Goal: Task Accomplishment & Management: Complete application form

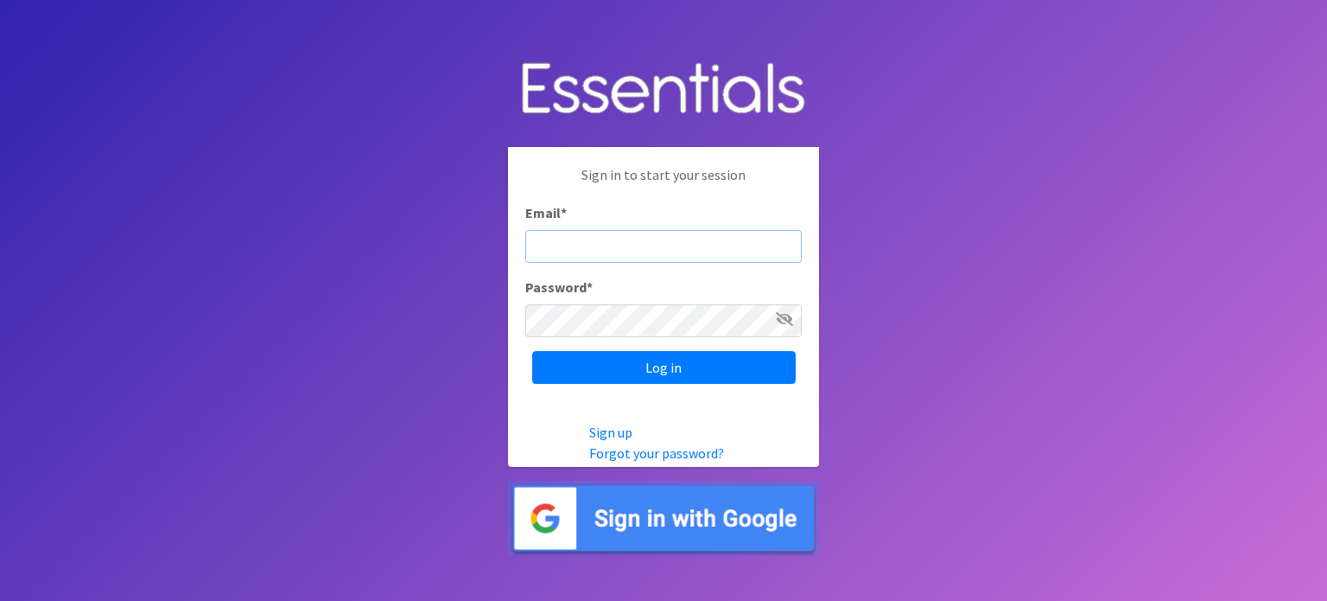
type input "[PERSON_NAME][EMAIL_ADDRESS][PERSON_NAME][DOMAIN_NAME]"
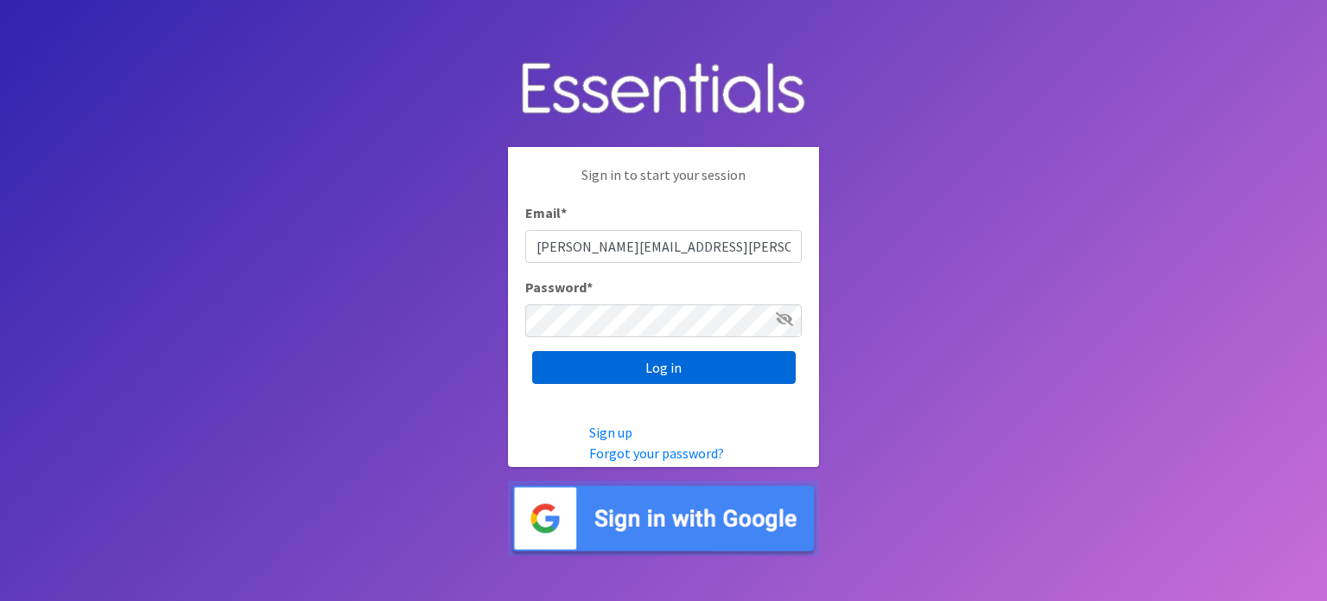
click at [657, 369] on input "Log in" at bounding box center [664, 367] width 264 height 33
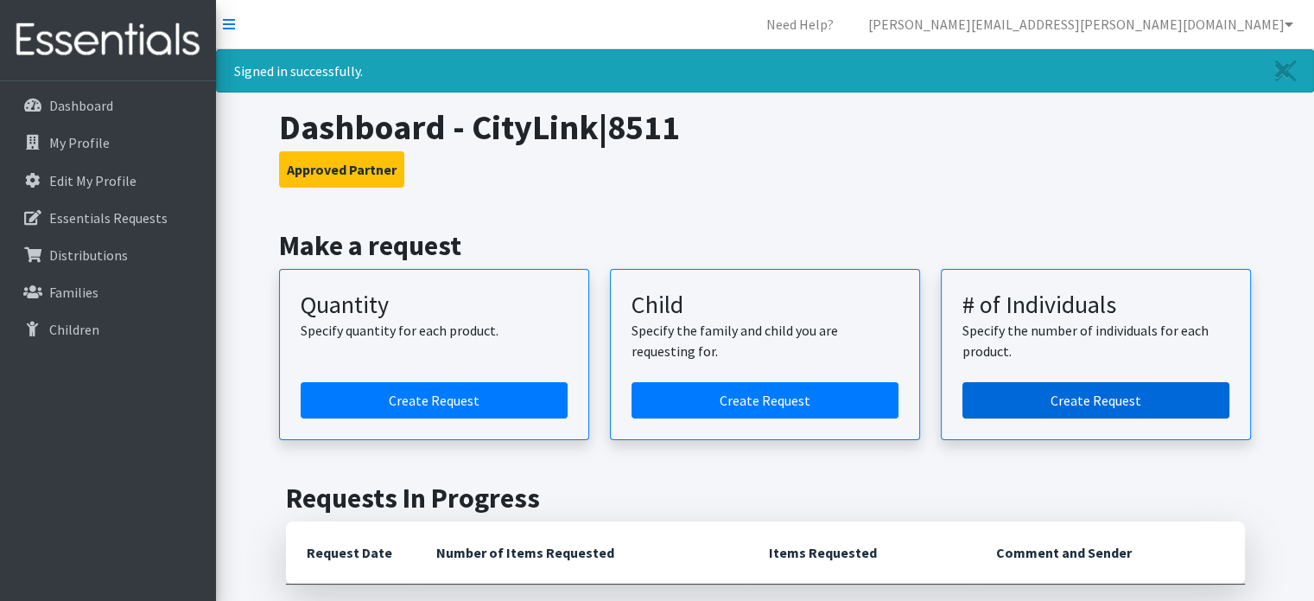
click at [1088, 397] on link "Create Request" at bounding box center [1096, 400] width 267 height 36
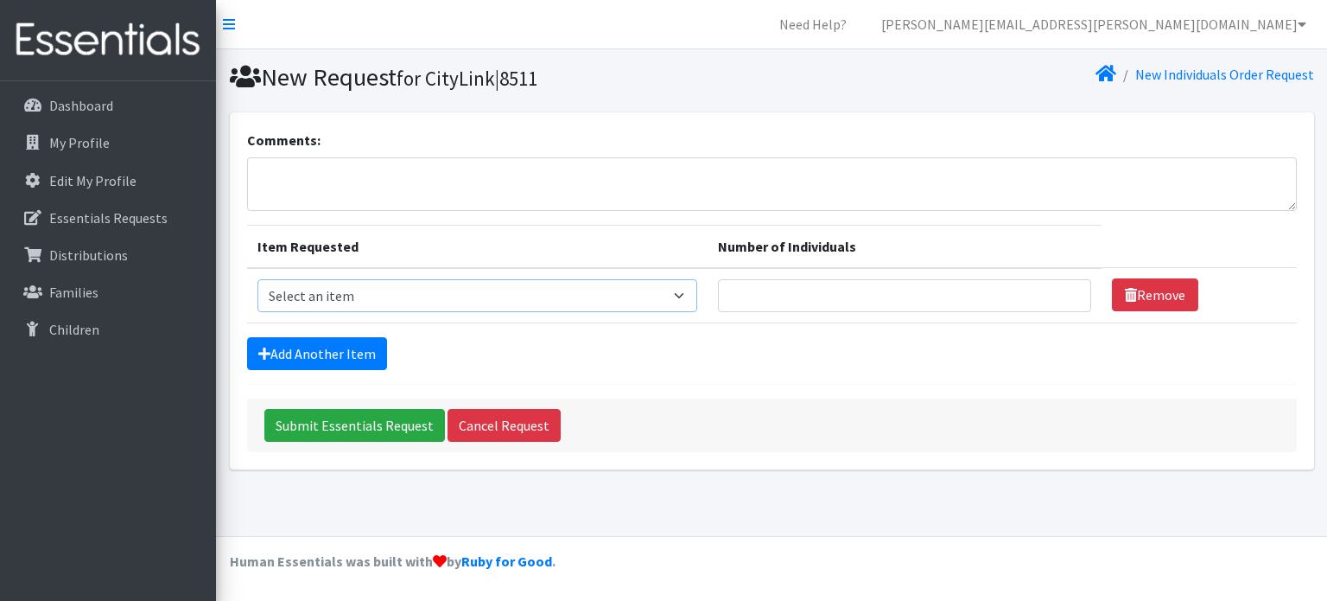
click at [366, 289] on select "Select an item Fly&Dry Potty Kit- 2T/3T Boy Fly&Dry Potty Kit- 2T/3T Girl Kids …" at bounding box center [478, 295] width 441 height 33
click at [653, 451] on div "Comments: Item Requested Number of Individuals Item Requested Select an item Fl…" at bounding box center [772, 290] width 1085 height 357
